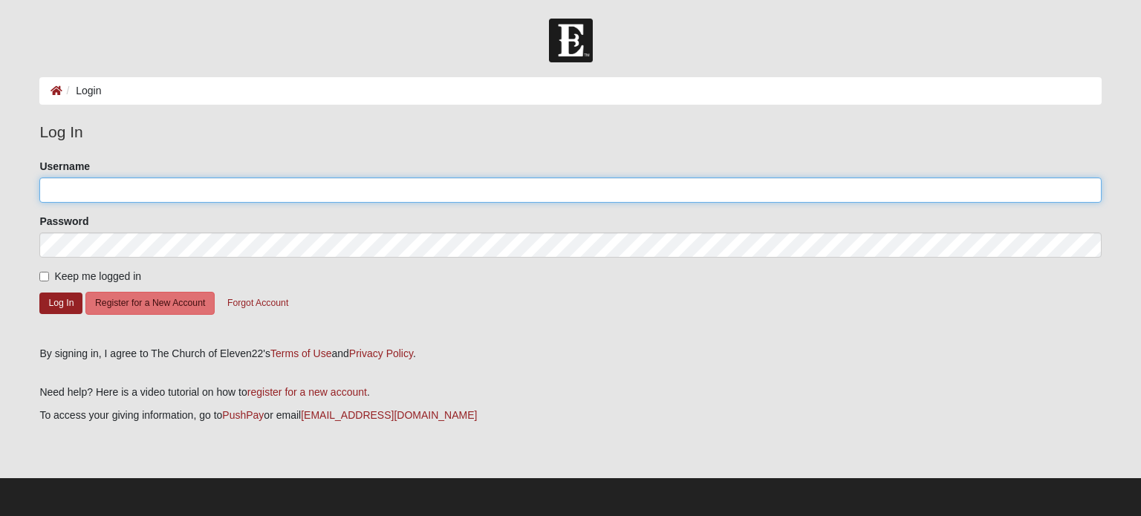
click at [74, 195] on input "Username" at bounding box center [570, 190] width 1062 height 25
type input "jcattar@comcast.net"
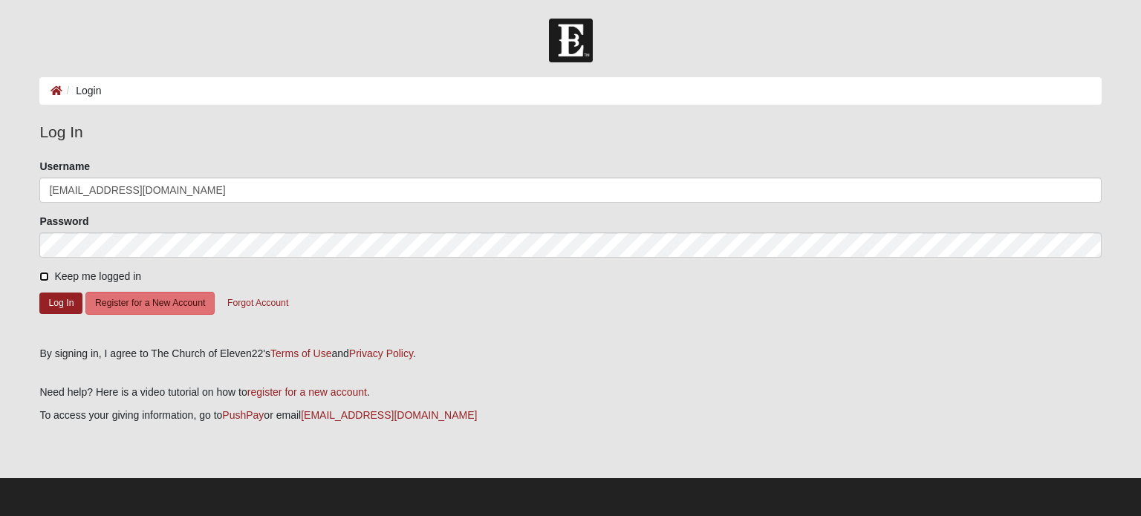
click at [40, 276] on input "Keep me logged in" at bounding box center [44, 277] width 10 height 10
click at [49, 299] on button "Log In" at bounding box center [60, 304] width 43 height 22
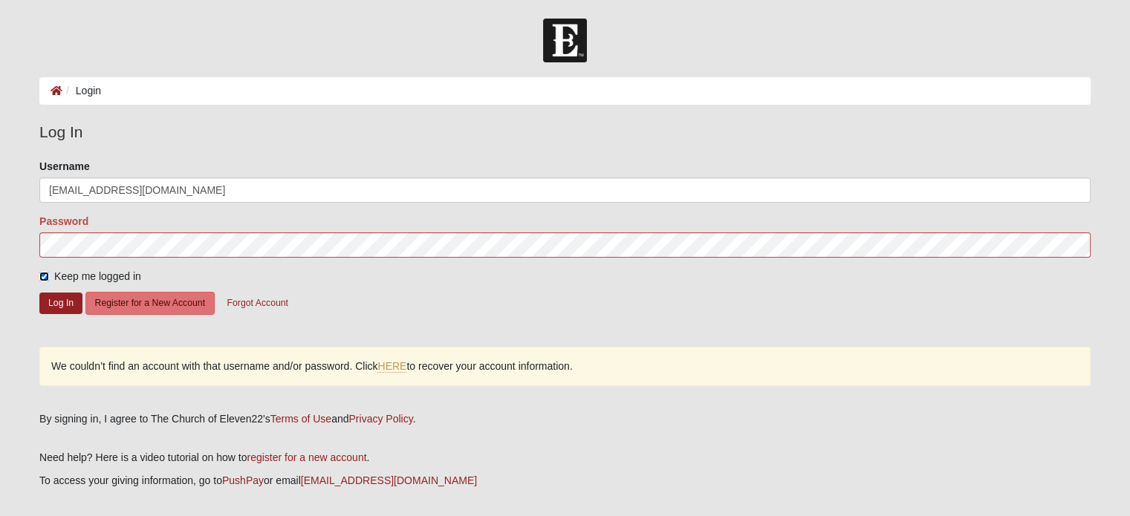
click at [42, 278] on input "Keep me logged in" at bounding box center [44, 277] width 10 height 10
checkbox input "false"
click at [402, 365] on link "HERE" at bounding box center [391, 366] width 29 height 13
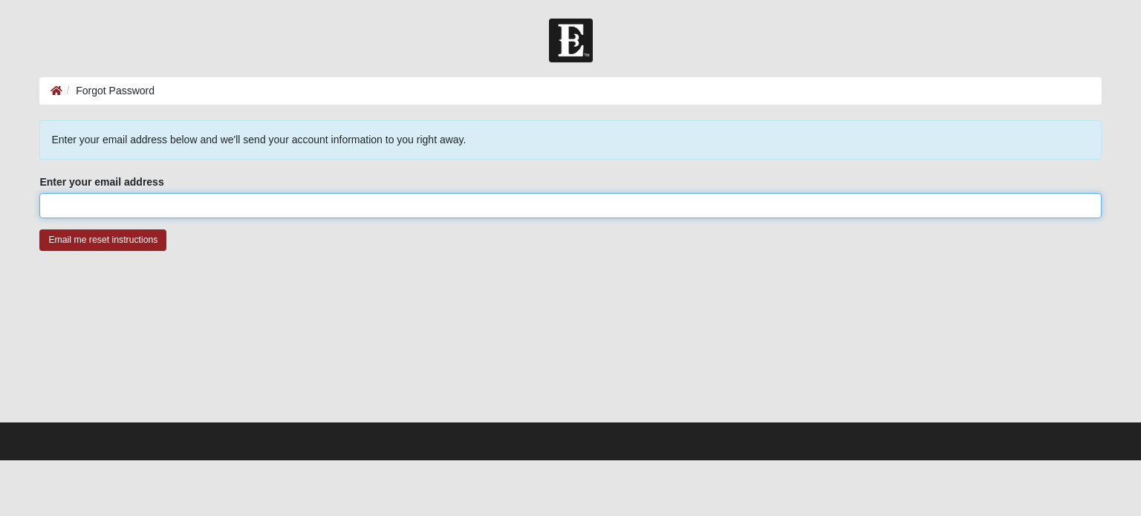
click at [114, 209] on input "Enter your email address" at bounding box center [570, 205] width 1062 height 25
type input "[EMAIL_ADDRESS][DOMAIN_NAME]"
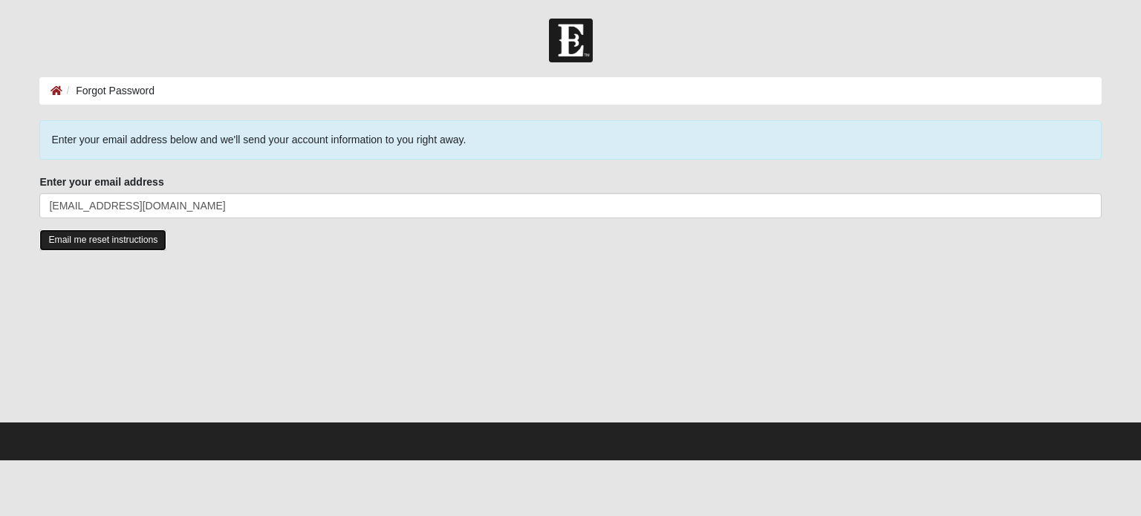
click at [133, 237] on input "Email me reset instructions" at bounding box center [102, 241] width 127 height 22
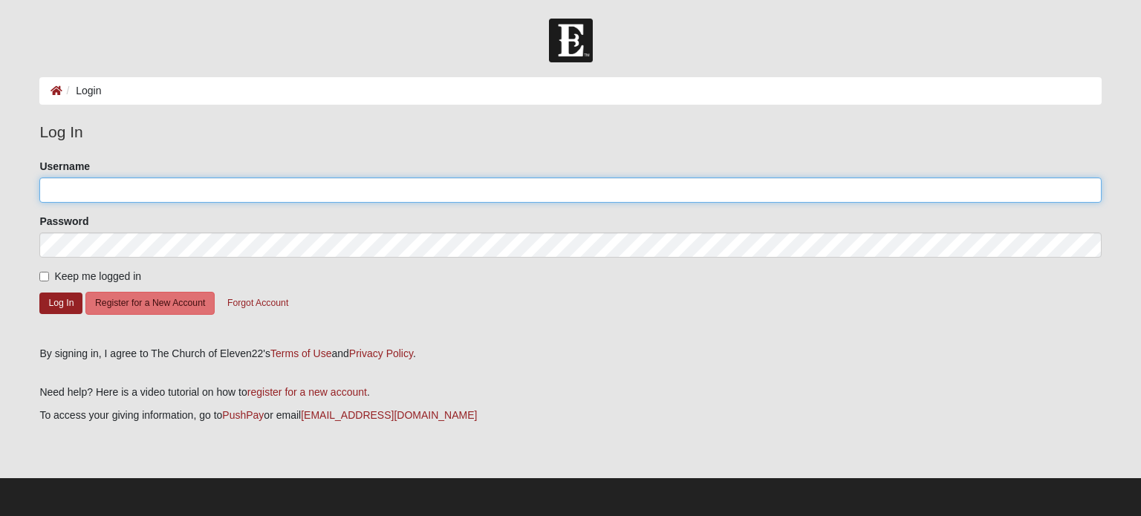
click at [173, 188] on input "Username" at bounding box center [570, 190] width 1062 height 25
type input "Jenet"
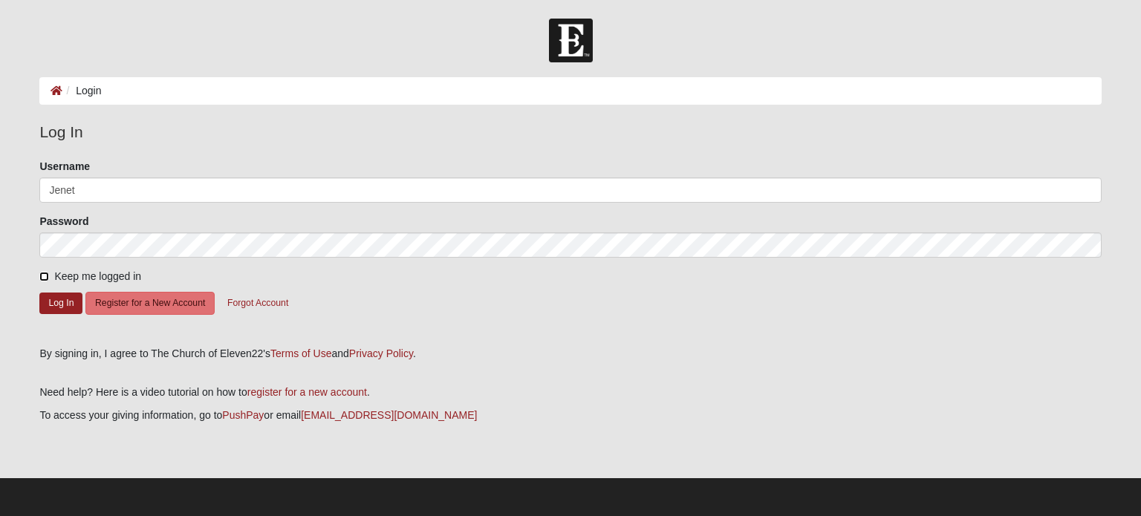
click at [42, 277] on input "Keep me logged in" at bounding box center [44, 277] width 10 height 10
click at [45, 302] on button "Log In" at bounding box center [60, 304] width 43 height 22
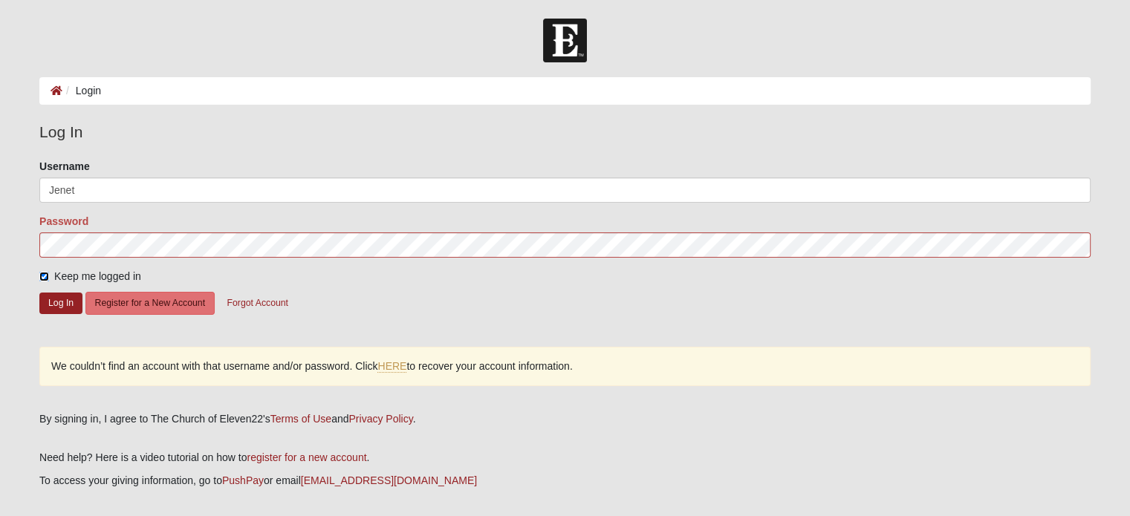
click at [42, 273] on input "Keep me logged in" at bounding box center [44, 277] width 10 height 10
checkbox input "false"
click at [392, 368] on link "HERE" at bounding box center [391, 366] width 29 height 13
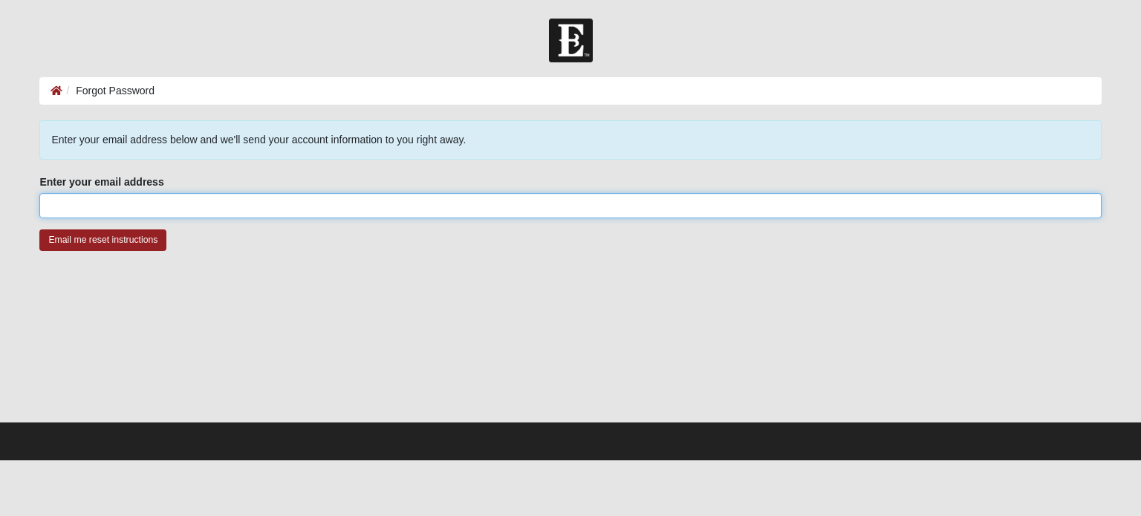
click at [113, 204] on input "Enter your email address" at bounding box center [570, 205] width 1062 height 25
type input "jcattar@comcast.net"
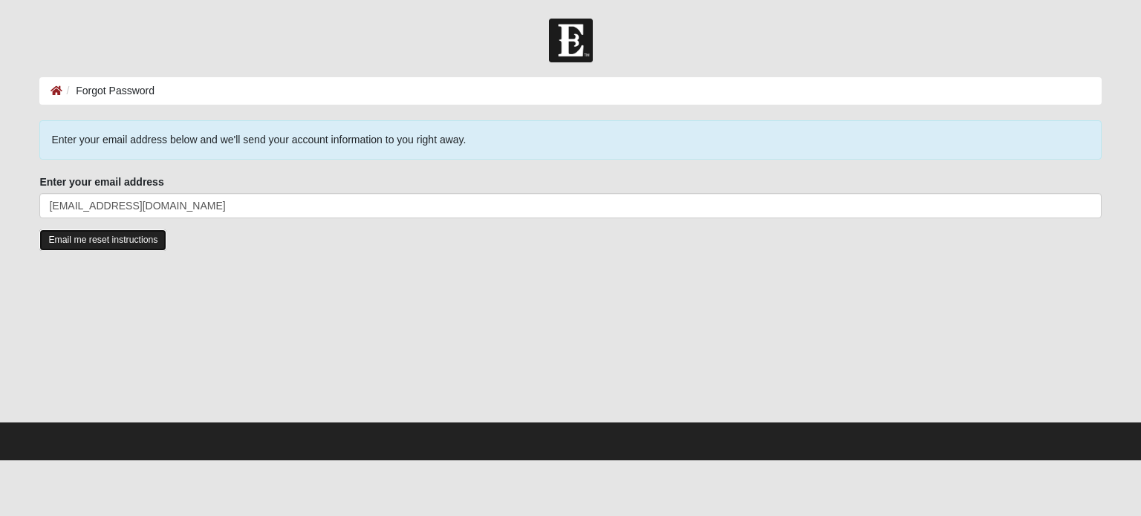
click at [126, 243] on input "Email me reset instructions" at bounding box center [102, 241] width 127 height 22
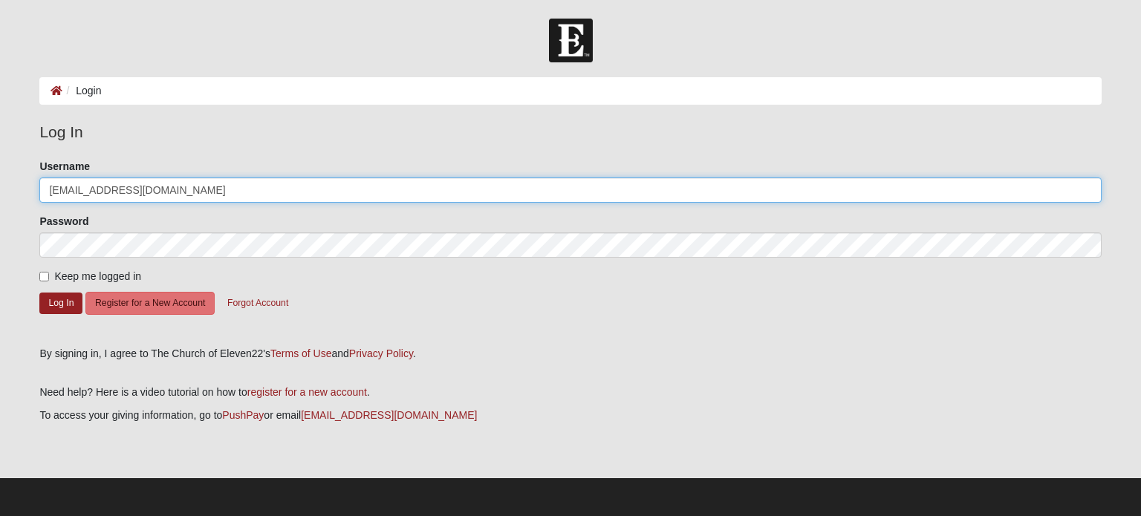
click at [166, 193] on input "[EMAIL_ADDRESS][DOMAIN_NAME]" at bounding box center [570, 190] width 1062 height 25
type input "j"
type input "Jenet"
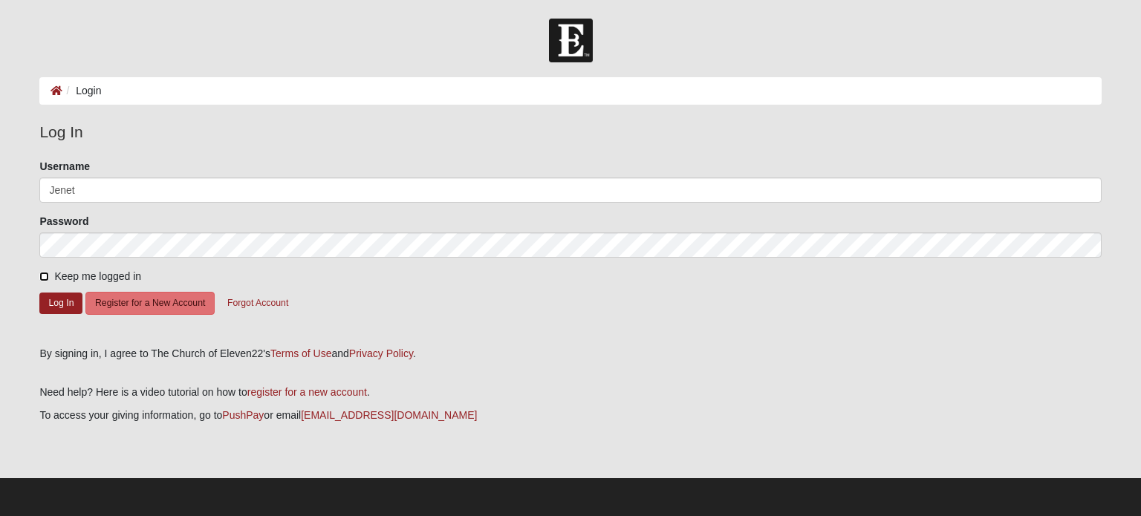
click at [43, 273] on input "Keep me logged in" at bounding box center [44, 277] width 10 height 10
checkbox input "true"
click at [53, 302] on button "Log In" at bounding box center [60, 304] width 43 height 22
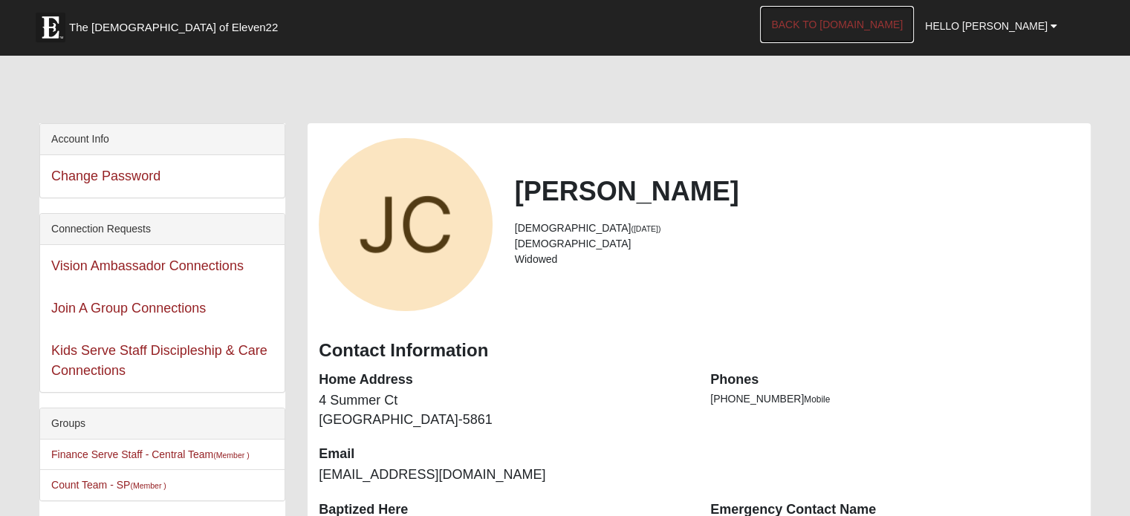
click at [889, 22] on link "Back to [DOMAIN_NAME]" at bounding box center [837, 24] width 154 height 37
